Goal: Task Accomplishment & Management: Manage account settings

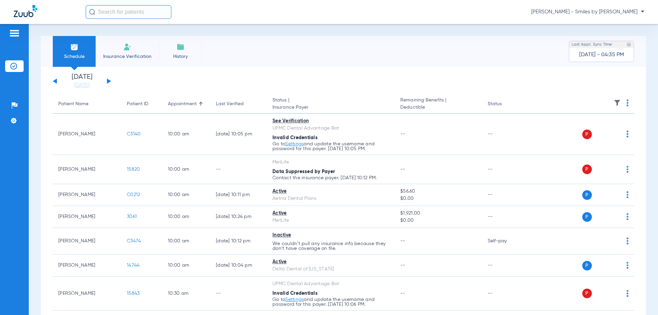
click at [133, 13] on input "text" at bounding box center [129, 12] width 86 height 14
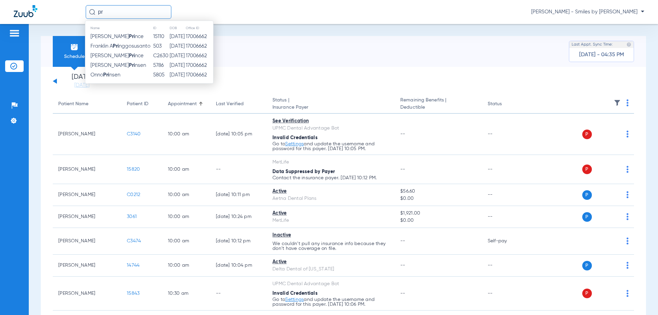
type input "p"
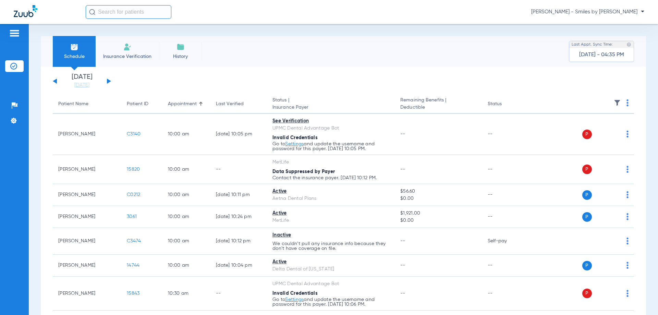
click at [295, 20] on div "[PERSON_NAME] - Smiles by [PERSON_NAME]" at bounding box center [329, 12] width 658 height 24
click at [621, 104] on th at bounding box center [582, 104] width 106 height 19
click at [627, 105] on img at bounding box center [628, 102] width 2 height 7
click at [614, 103] on div at bounding box center [329, 157] width 658 height 315
click at [614, 102] on img at bounding box center [617, 102] width 7 height 7
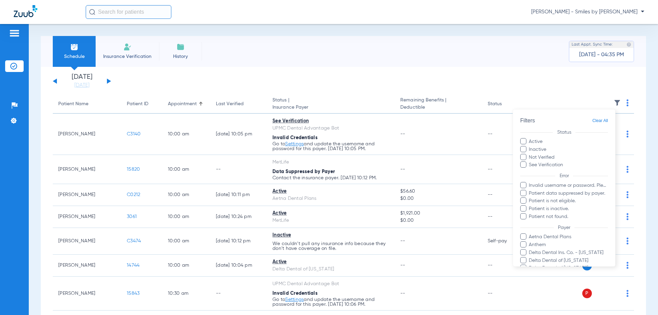
scroll to position [80, 0]
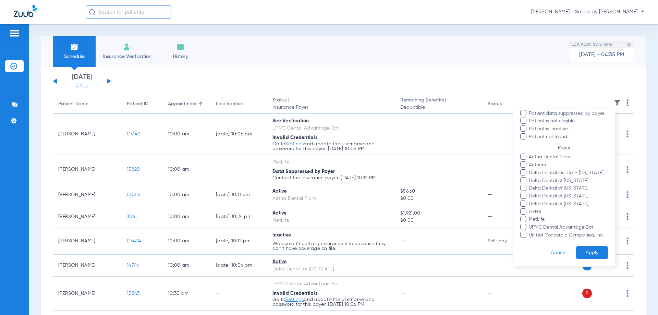
click at [490, 76] on div at bounding box center [329, 157] width 658 height 315
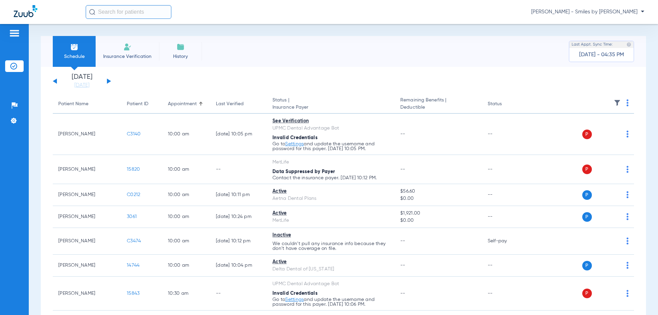
click at [109, 81] on button at bounding box center [109, 81] width 4 height 5
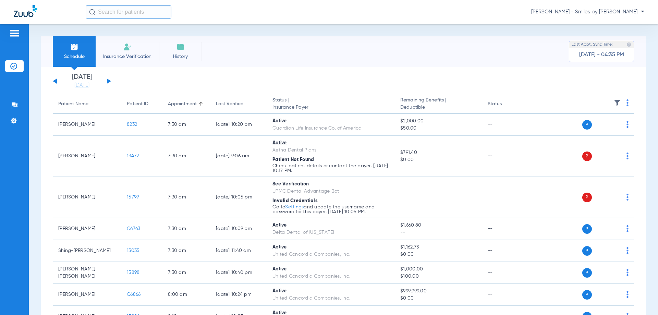
click at [614, 100] on img at bounding box center [617, 102] width 7 height 7
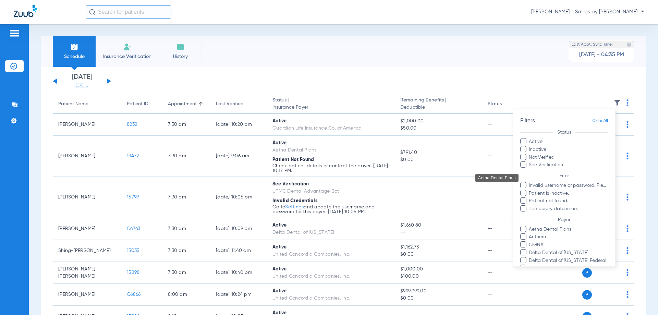
scroll to position [88, 0]
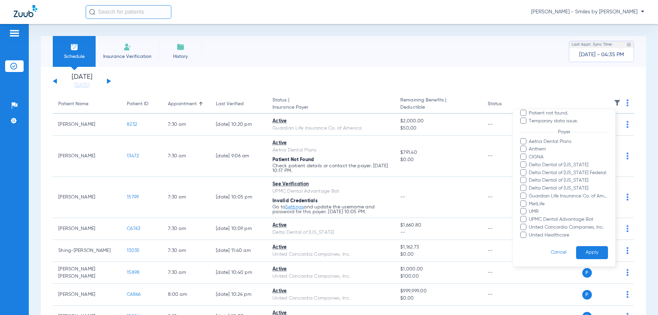
click at [473, 69] on div at bounding box center [329, 157] width 658 height 315
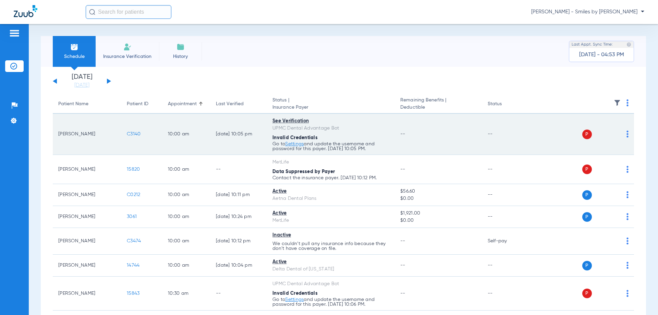
click at [396, 129] on td "--" at bounding box center [438, 134] width 87 height 41
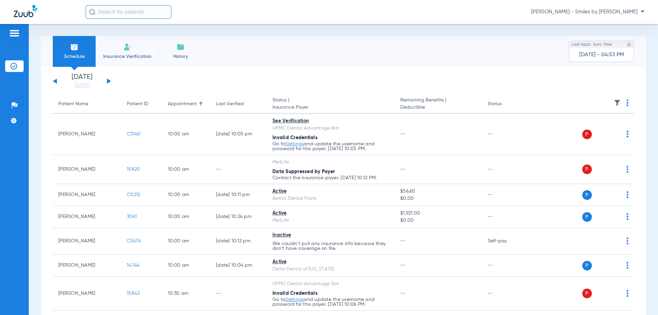
click at [407, 81] on app-single-date-navigator "[DATE] [DATE] [DATE] [DATE] [DATE] [DATE] [DATE] [DATE] [DATE] [DATE] [DATE] [D…" at bounding box center [344, 81] width 582 height 15
click at [371, 55] on div "Schedule Insurance Verification History Last Appt. Sync Time: [DATE] - 04:53 PM" at bounding box center [344, 51] width 606 height 31
click at [356, 62] on div "Schedule Insurance Verification History Last Appt. Sync Time: [DATE] - 04:53 PM" at bounding box center [344, 51] width 606 height 31
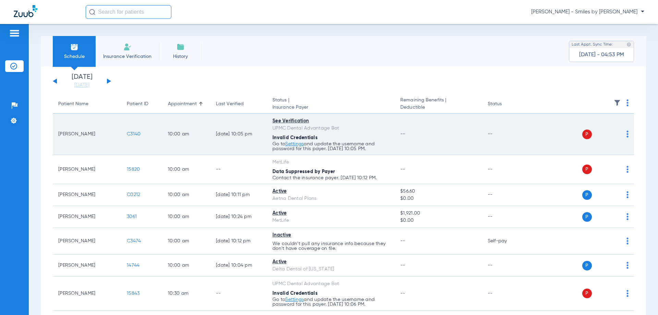
click at [397, 131] on td "--" at bounding box center [438, 134] width 87 height 41
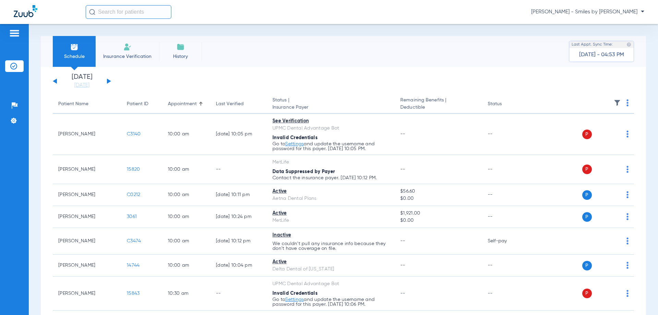
click at [347, 56] on div "Schedule Insurance Verification History Last Appt. Sync Time: [DATE] - 04:53 PM" at bounding box center [344, 51] width 606 height 31
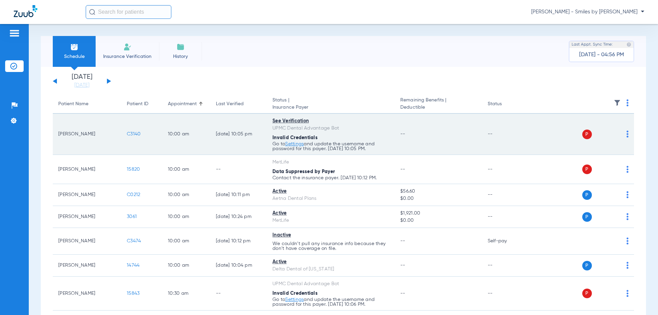
click at [340, 139] on div "Invalid Credentials" at bounding box center [331, 137] width 117 height 7
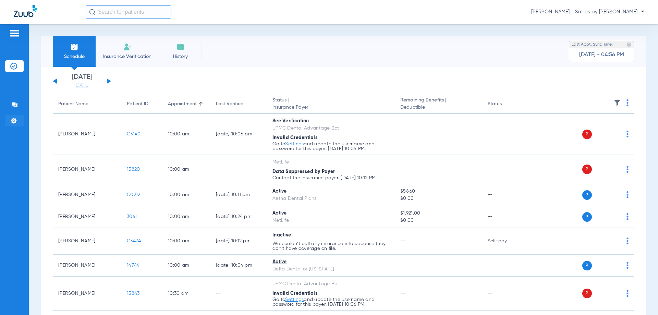
click at [11, 121] on img at bounding box center [13, 120] width 7 height 7
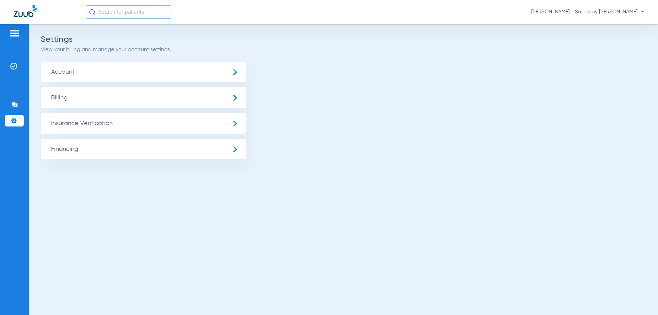
click at [88, 132] on span "Insurance Verification" at bounding box center [144, 123] width 206 height 21
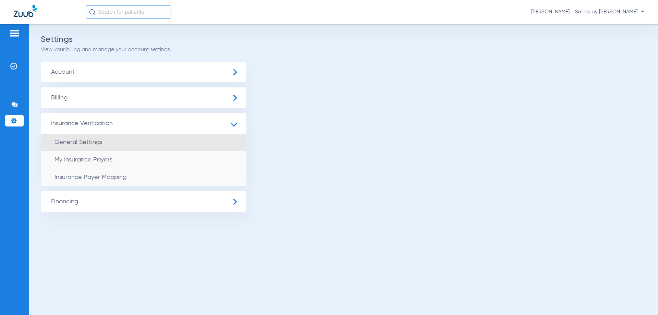
click at [84, 144] on span "General Settings" at bounding box center [79, 142] width 48 height 6
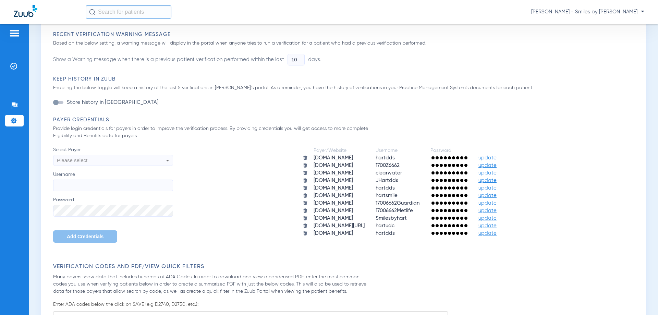
scroll to position [206, 0]
click at [497, 231] on span "update" at bounding box center [488, 232] width 18 height 5
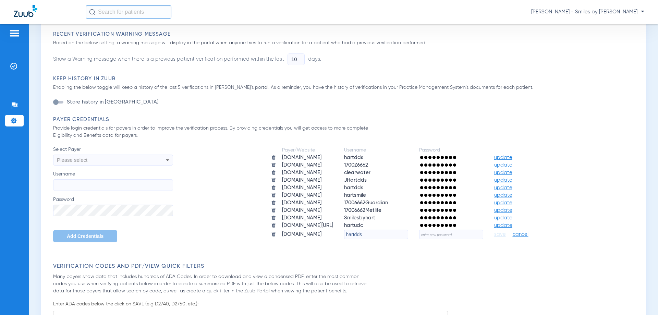
click at [463, 236] on input "text" at bounding box center [451, 235] width 64 height 10
type input "August4700***"
click at [506, 236] on span "save" at bounding box center [500, 234] width 12 height 6
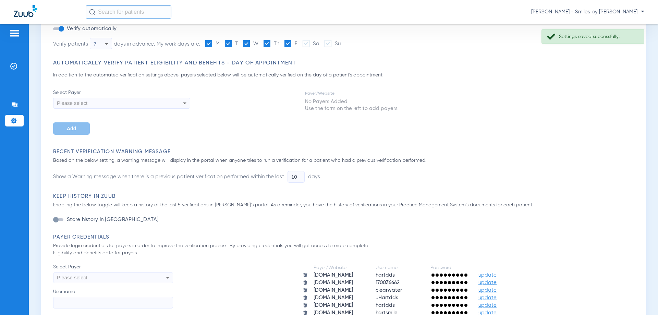
scroll to position [0, 0]
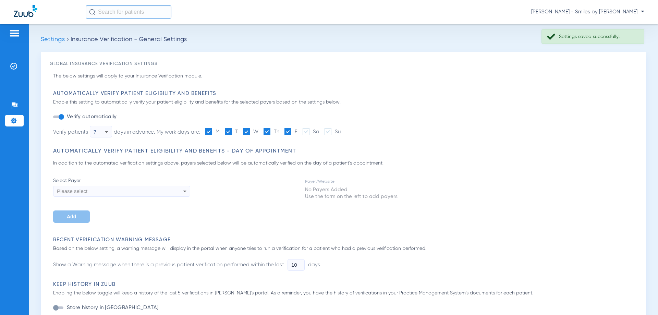
click at [16, 74] on ul "Insurance Verification" at bounding box center [14, 69] width 19 height 19
click at [16, 68] on img at bounding box center [13, 66] width 7 height 7
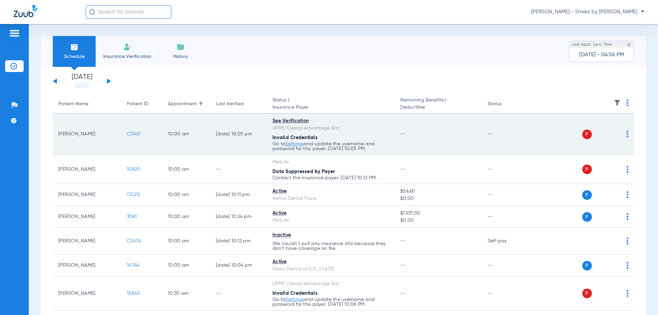
click at [624, 135] on td "P S" at bounding box center [582, 134] width 106 height 41
click at [627, 135] on img at bounding box center [628, 134] width 2 height 7
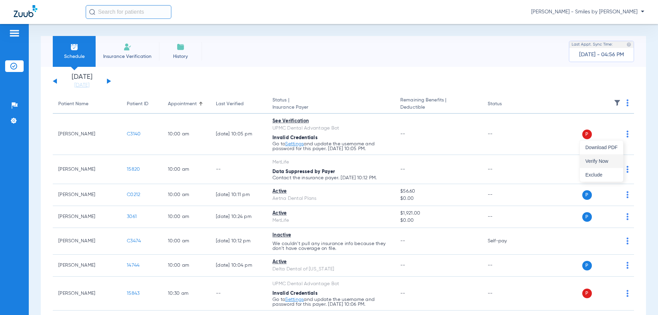
click at [608, 159] on span "Verify Now" at bounding box center [602, 161] width 32 height 5
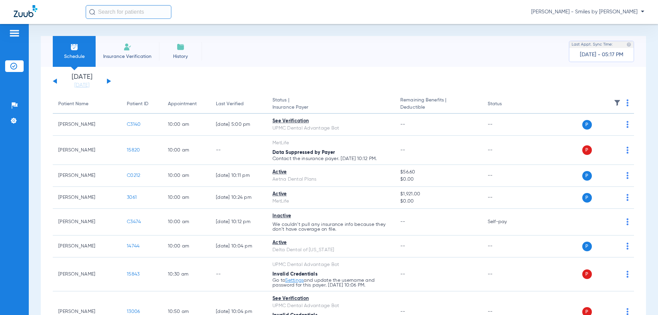
click at [637, 10] on span "[PERSON_NAME] - Smiles by [PERSON_NAME]" at bounding box center [587, 12] width 113 height 7
click at [621, 23] on span "Log out" at bounding box center [624, 24] width 27 height 5
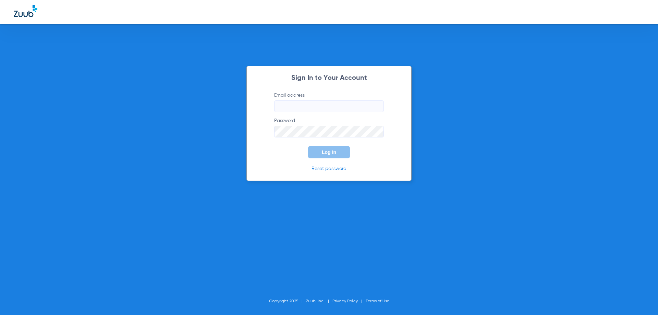
type input "isha@smilesbyhart.com"
click at [448, 146] on div "Sign In to Your Account Email address isha@smilesbyhart.com Password Log In Res…" at bounding box center [329, 157] width 658 height 315
click at [328, 149] on button "Log In" at bounding box center [329, 152] width 42 height 12
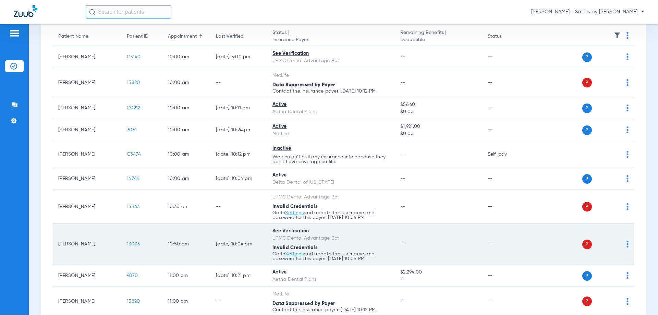
scroll to position [69, 0]
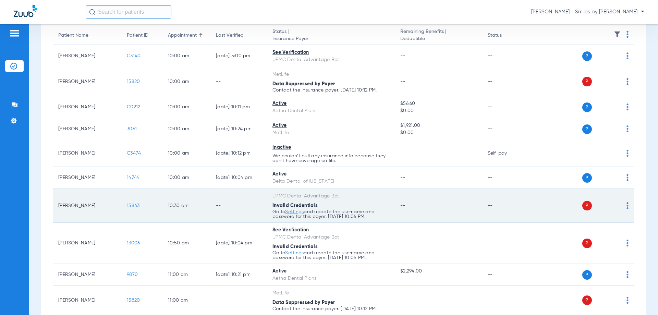
click at [627, 205] on img at bounding box center [628, 205] width 2 height 7
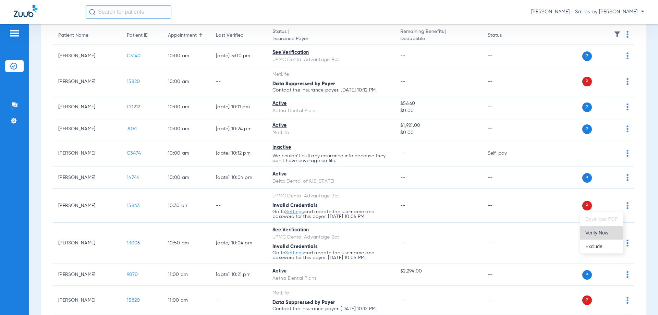
click at [596, 235] on span "Verify Now" at bounding box center [602, 232] width 32 height 5
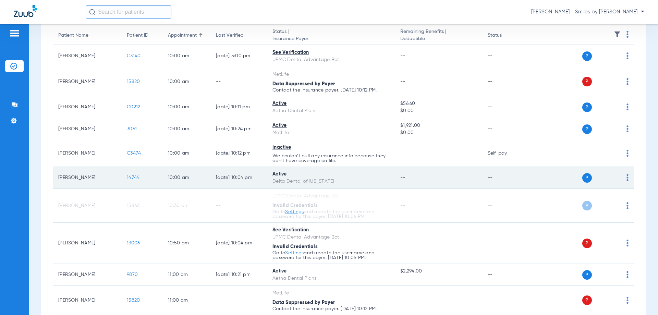
scroll to position [0, 0]
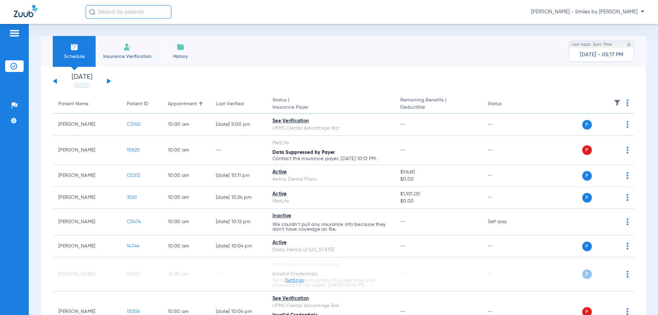
click at [108, 80] on button at bounding box center [109, 81] width 4 height 5
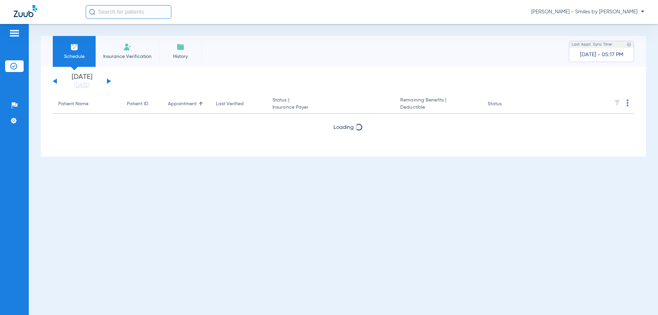
click at [108, 80] on button at bounding box center [109, 81] width 4 height 5
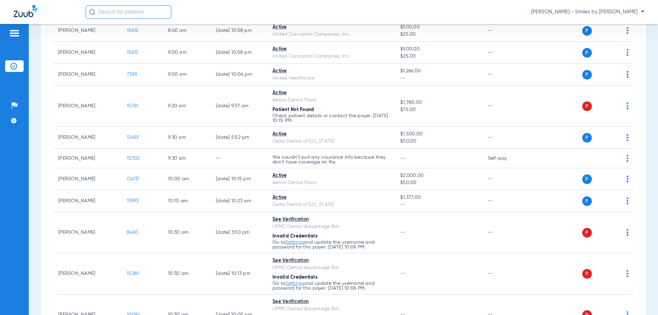
scroll to position [274, 0]
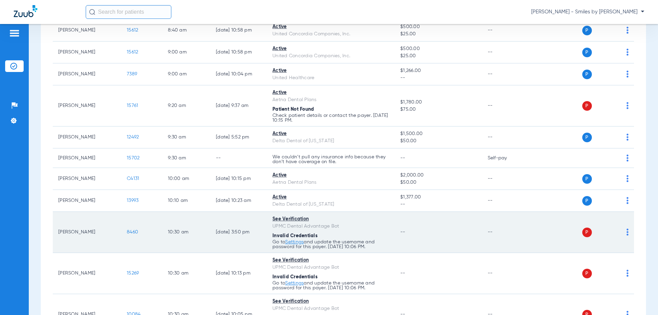
click at [627, 233] on img at bounding box center [628, 232] width 2 height 7
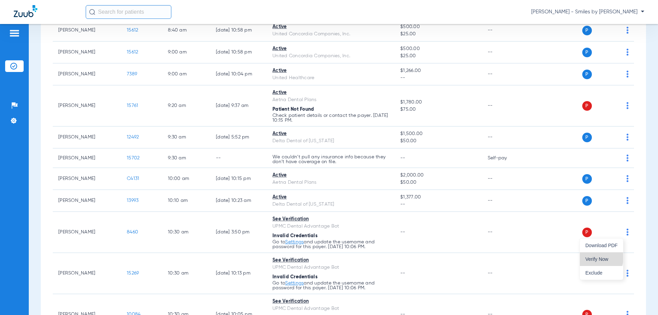
click at [597, 257] on span "Verify Now" at bounding box center [602, 259] width 32 height 5
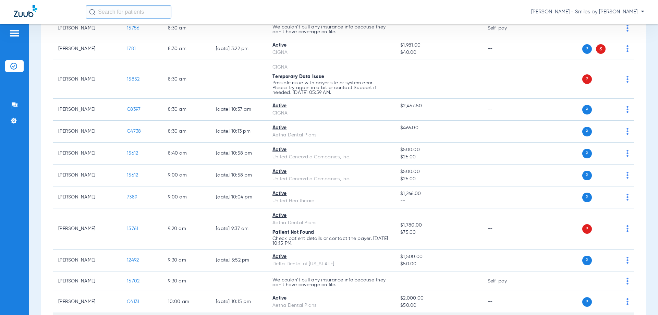
scroll to position [0, 0]
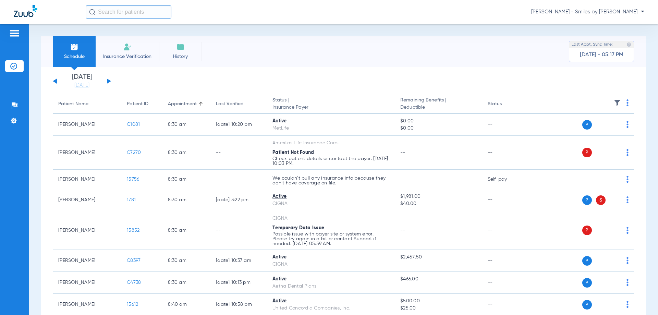
click at [440, 54] on div "Schedule Insurance Verification History Last Appt. Sync Time: Today - 05:17 PM" at bounding box center [344, 51] width 606 height 31
click at [55, 82] on button at bounding box center [55, 81] width 4 height 5
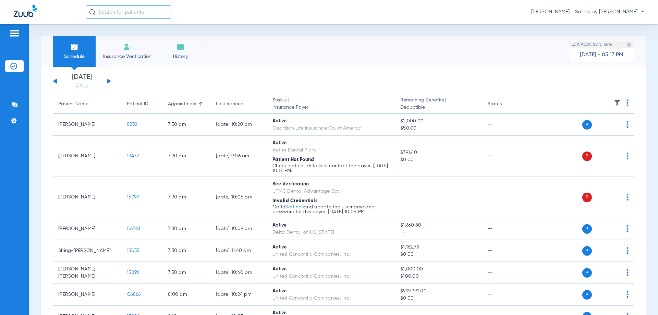
click at [55, 82] on button at bounding box center [55, 81] width 4 height 5
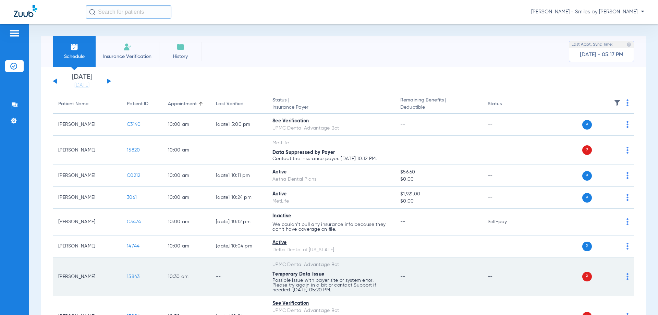
scroll to position [34, 0]
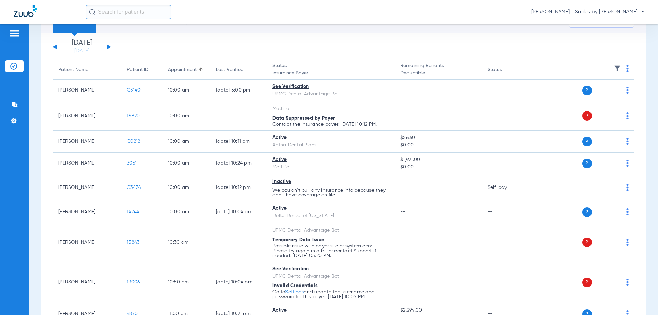
click at [107, 45] on button at bounding box center [109, 46] width 4 height 5
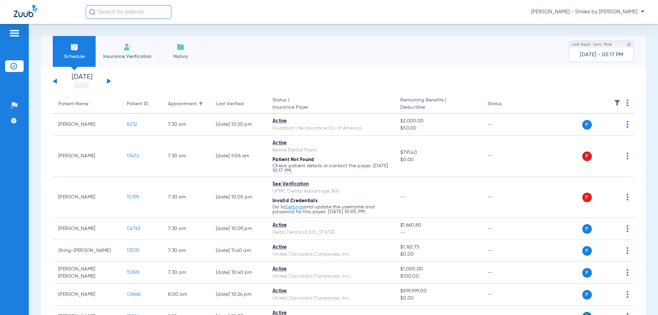
click at [110, 82] on button at bounding box center [109, 81] width 4 height 5
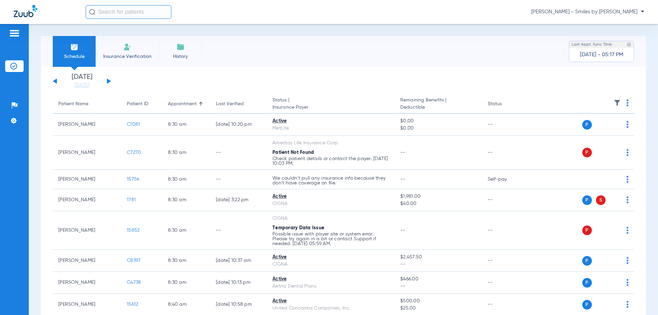
click at [614, 12] on span "[PERSON_NAME] - Smiles by [PERSON_NAME]" at bounding box center [587, 12] width 113 height 7
click at [619, 26] on span "Log out" at bounding box center [624, 24] width 27 height 5
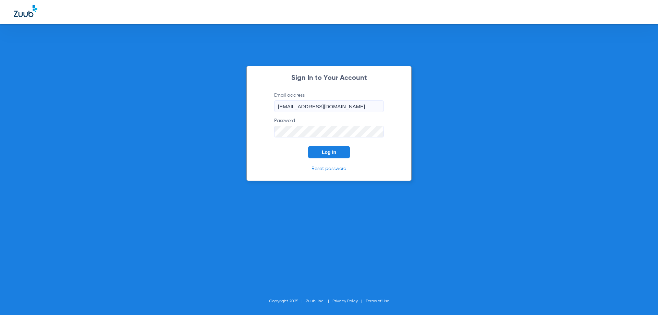
click at [434, 136] on div "Sign In to Your Account Email address isha@smilesbyhart.com Password Log In Res…" at bounding box center [329, 157] width 658 height 315
click at [333, 149] on button "Log In" at bounding box center [329, 152] width 42 height 12
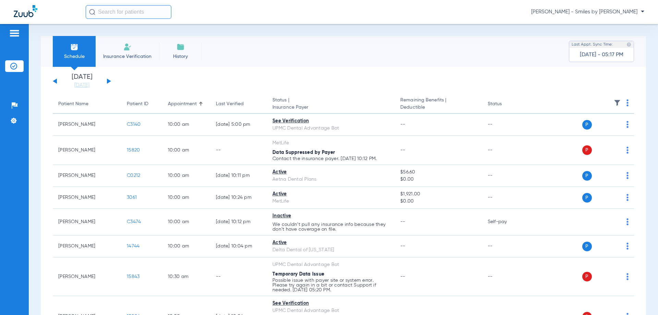
click at [636, 14] on span "[PERSON_NAME] - Smiles by [PERSON_NAME]" at bounding box center [587, 12] width 113 height 7
click at [631, 19] on button "Log out" at bounding box center [625, 24] width 38 height 14
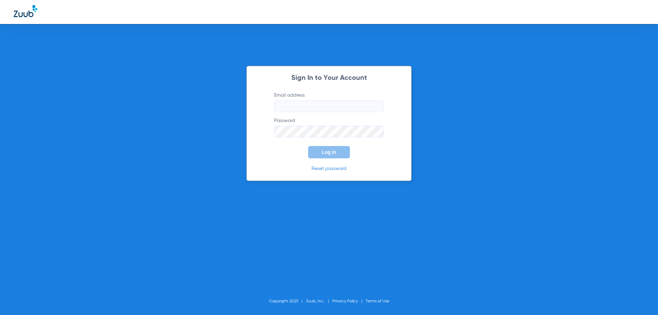
type input "isha@smilesbyhart.com"
type input "[EMAIL_ADDRESS][DOMAIN_NAME]"
click at [386, 156] on form "Email address isha@smilesbyhart.com Password Log In" at bounding box center [329, 125] width 130 height 67
click at [331, 150] on span "Log In" at bounding box center [329, 152] width 14 height 5
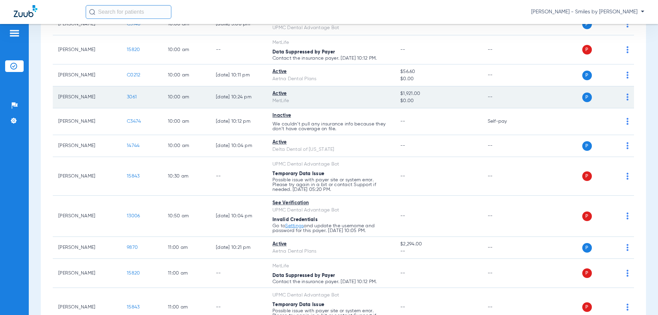
scroll to position [103, 0]
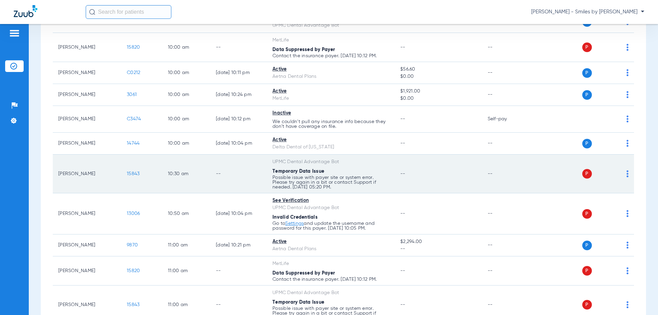
click at [627, 175] on img at bounding box center [628, 173] width 2 height 7
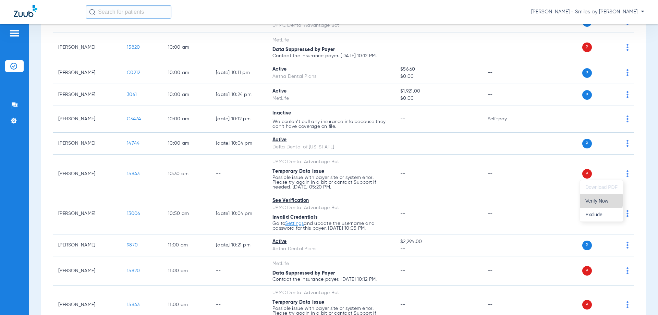
click at [601, 200] on span "Verify Now" at bounding box center [602, 201] width 32 height 5
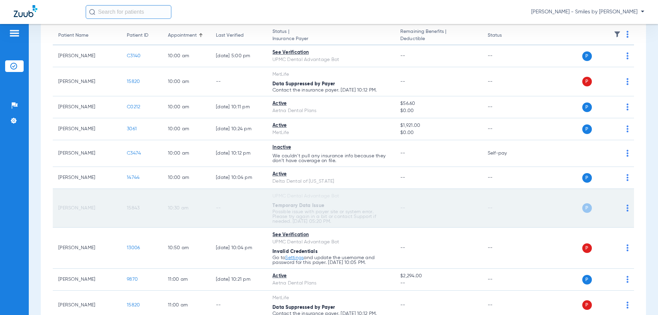
scroll to position [34, 0]
